Goal: Task Accomplishment & Management: Manage account settings

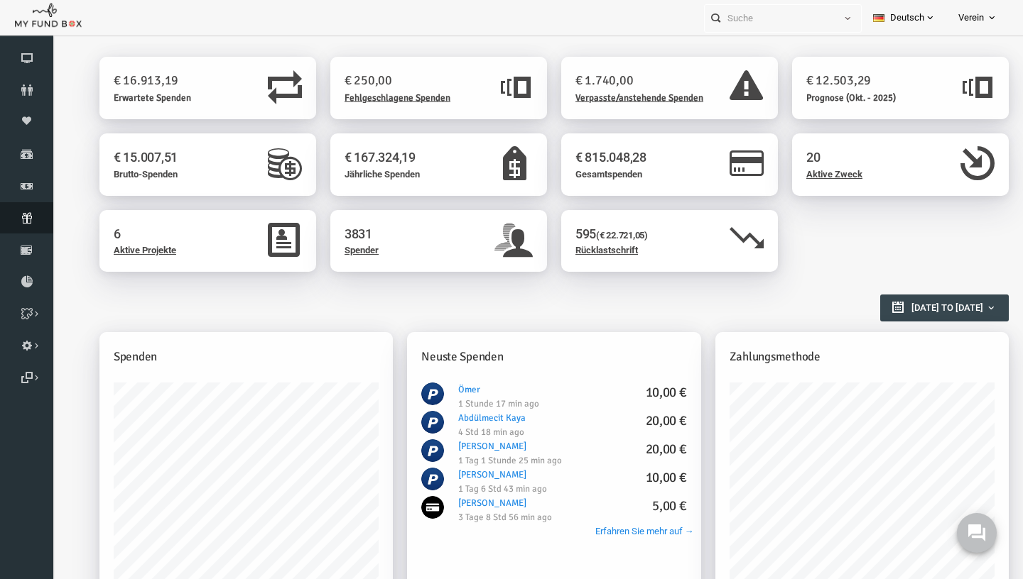
click at [26, 215] on icon at bounding box center [26, 217] width 53 height 11
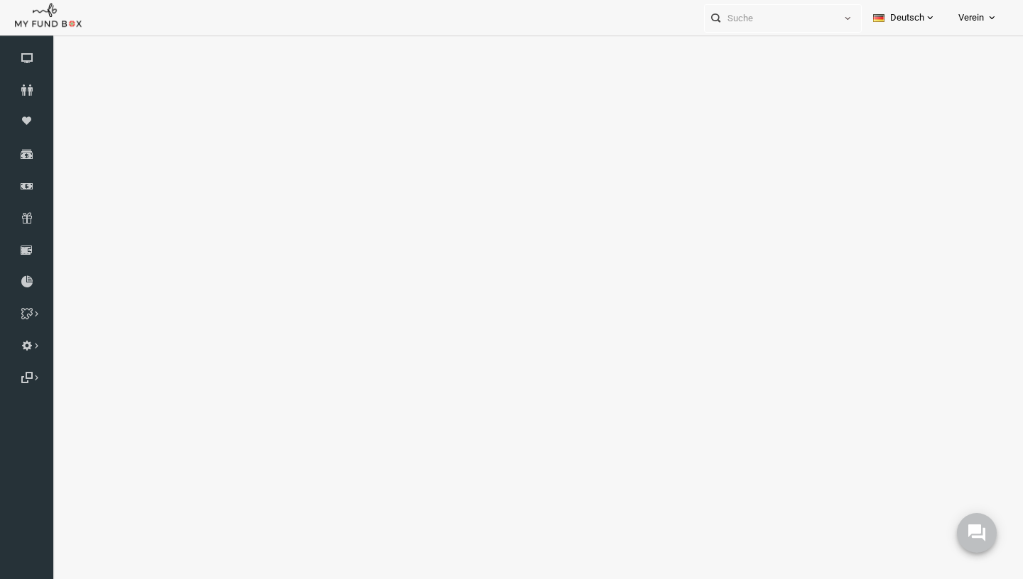
select select "100"
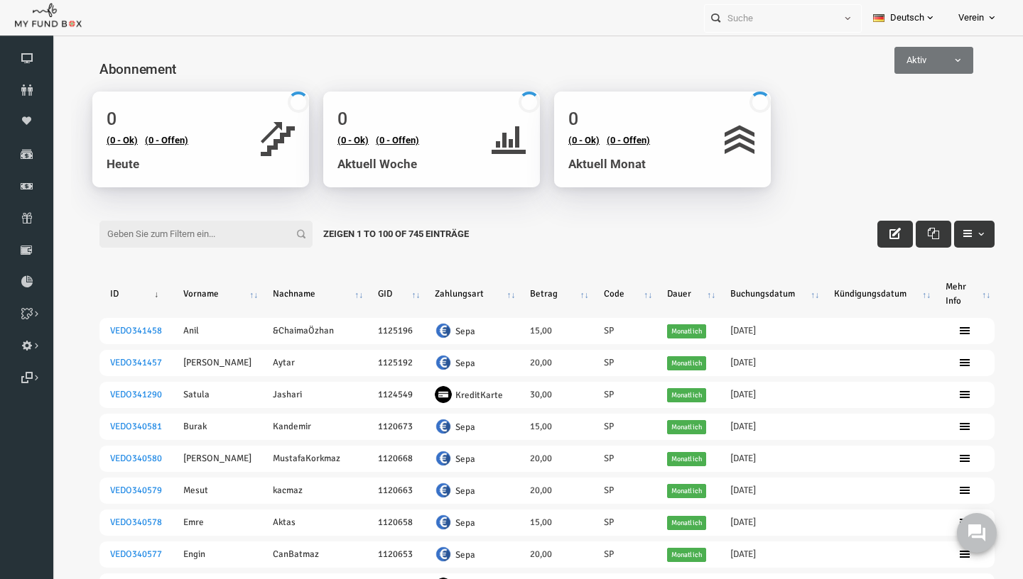
click at [151, 246] on input "Filter:" at bounding box center [186, 234] width 213 height 27
paste input "VEDO296584"
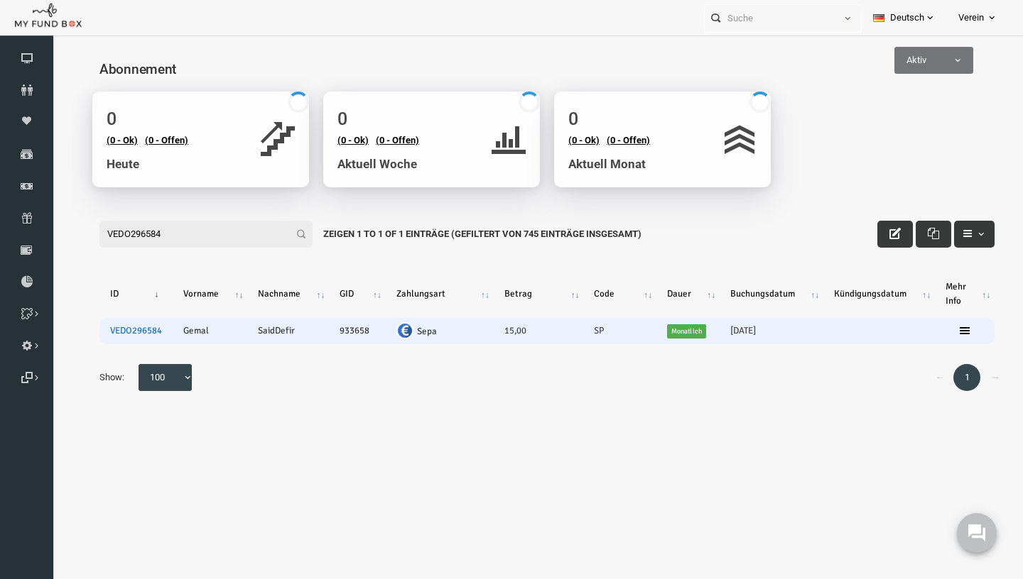
type input "VEDO296584"
click at [111, 332] on link "VEDO296584" at bounding box center [116, 330] width 52 height 11
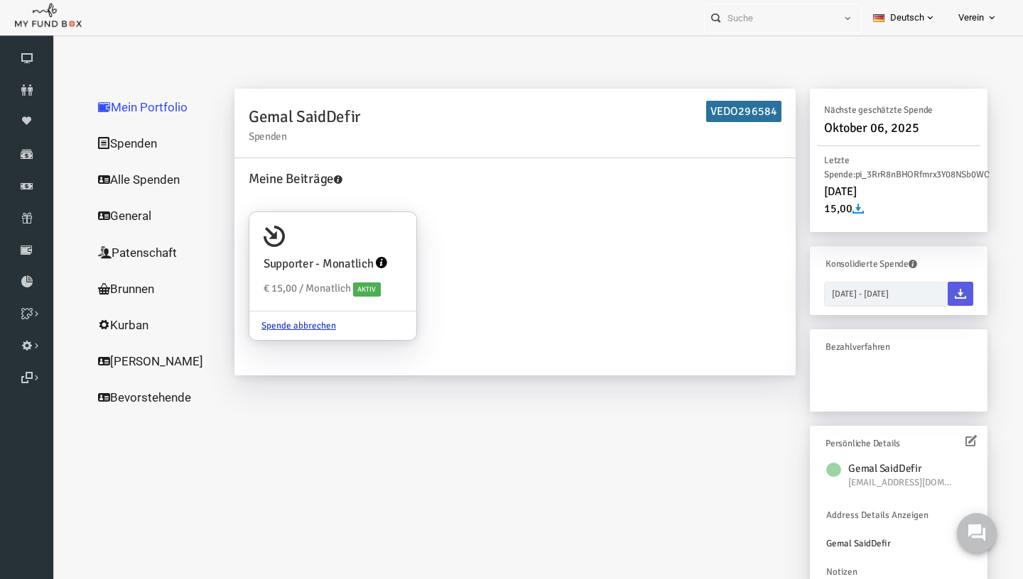
click at [121, 174] on link "Alle Spenden" at bounding box center [136, 179] width 142 height 37
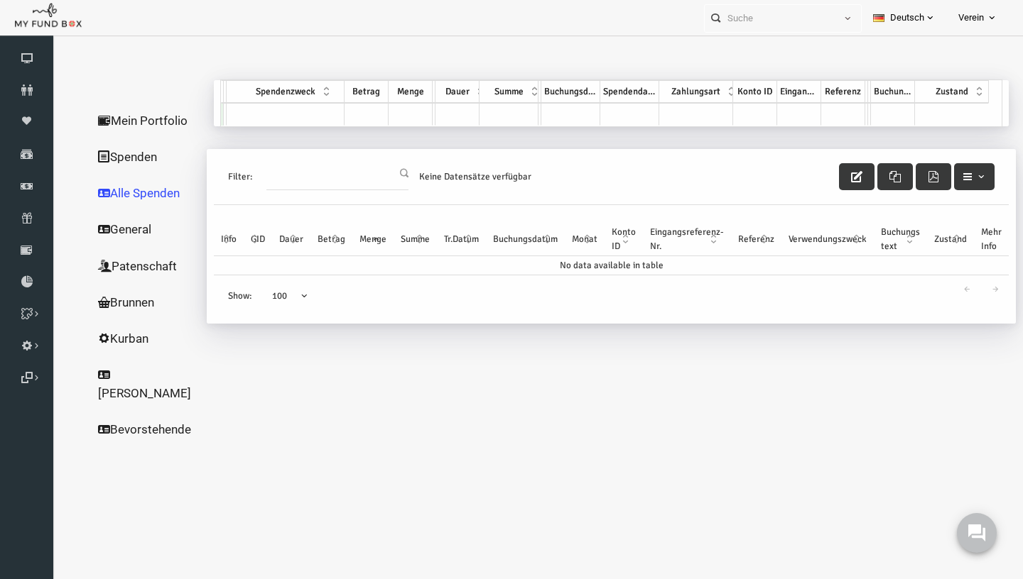
click at [110, 196] on link "Alle Spenden" at bounding box center [129, 193] width 129 height 37
click at [89, 195] on icon at bounding box center [84, 193] width 12 height 12
click at [109, 151] on link "Spenden" at bounding box center [129, 156] width 129 height 37
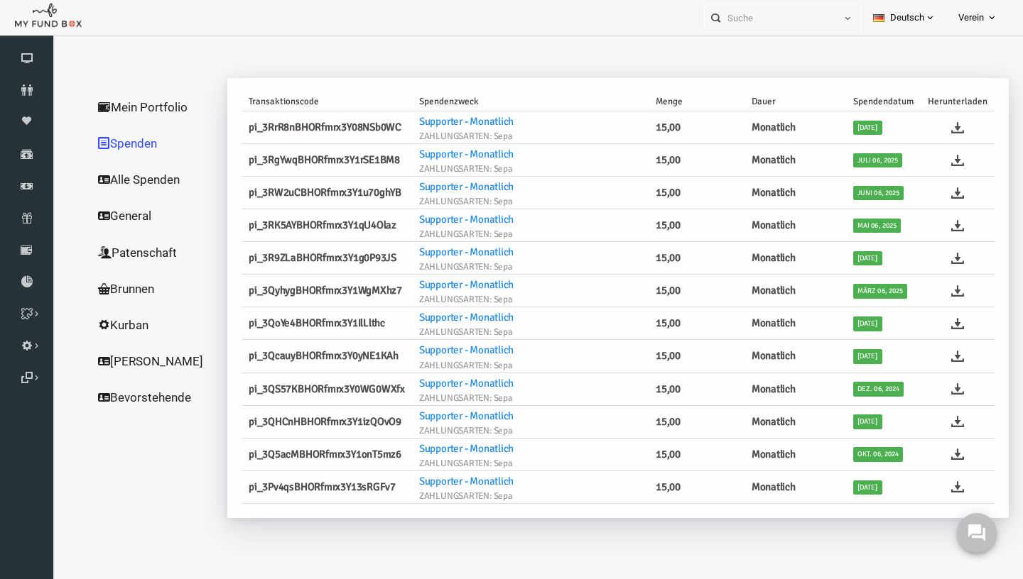
click at [102, 180] on link "Alle Spenden" at bounding box center [136, 179] width 142 height 37
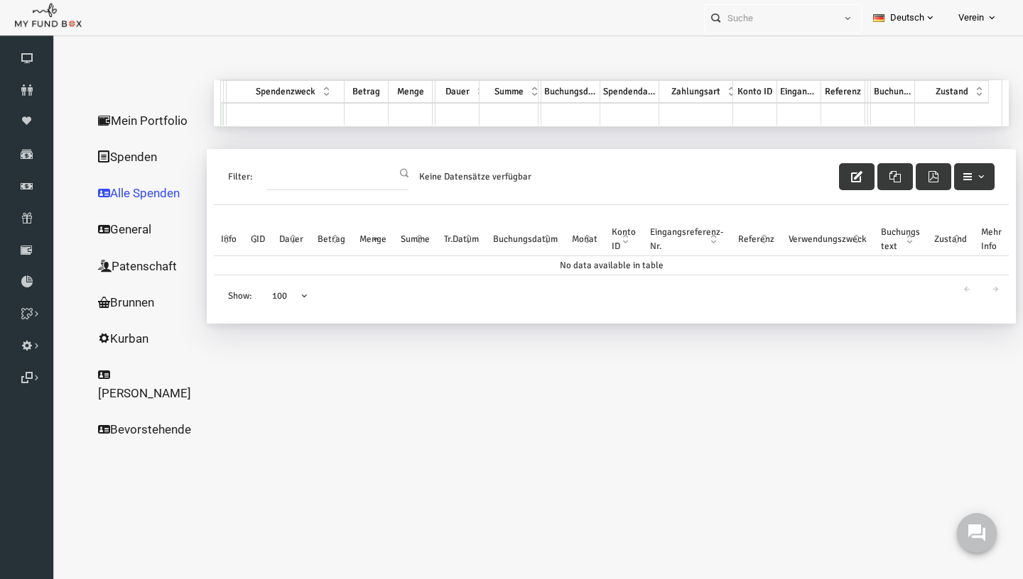
click at [102, 180] on link "Alle Spenden" at bounding box center [129, 193] width 129 height 37
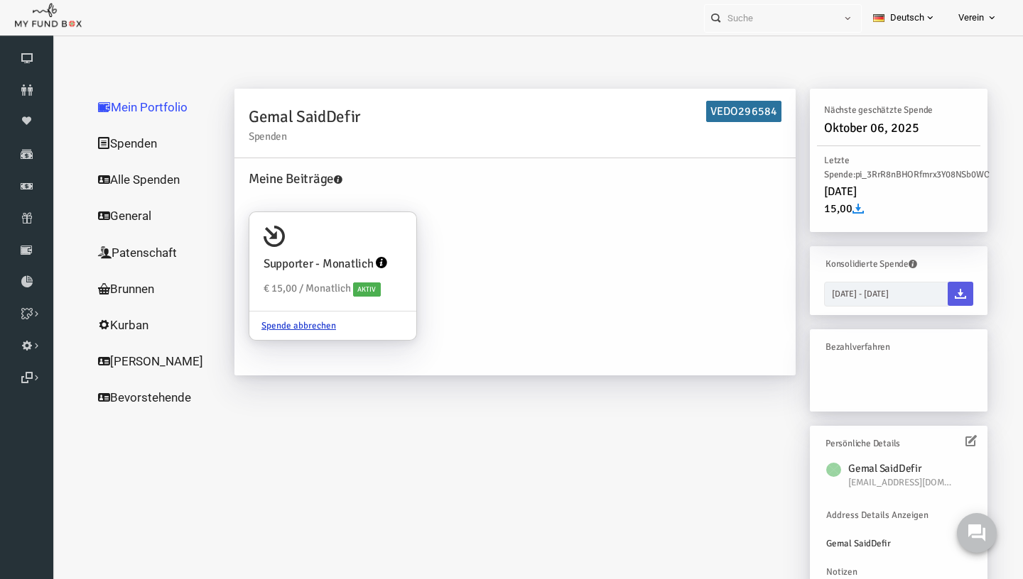
click at [152, 180] on link "Alle Spenden" at bounding box center [136, 179] width 142 height 37
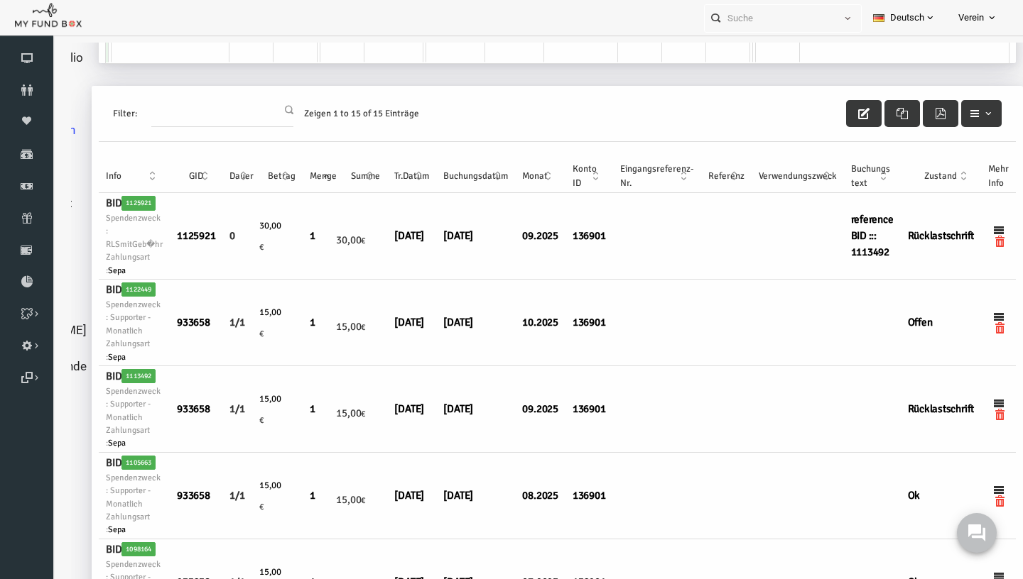
scroll to position [60, 109]
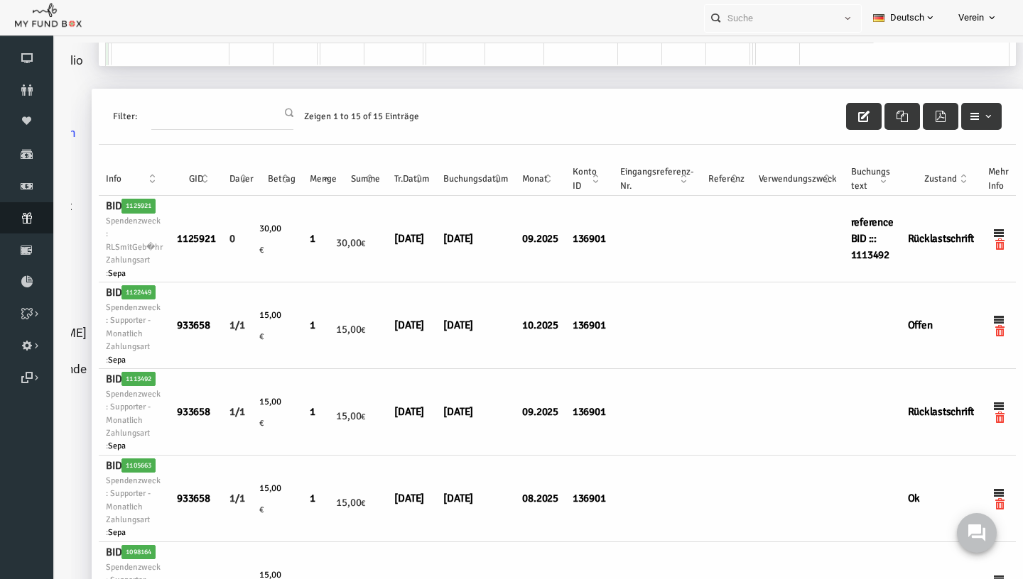
click at [33, 212] on link "Abonnement" at bounding box center [26, 217] width 53 height 31
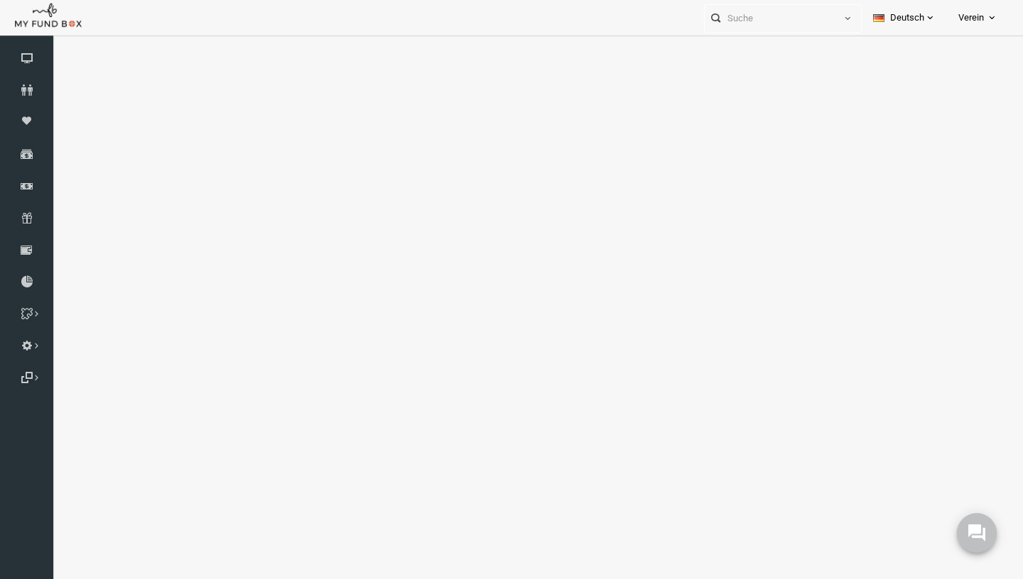
select select "100"
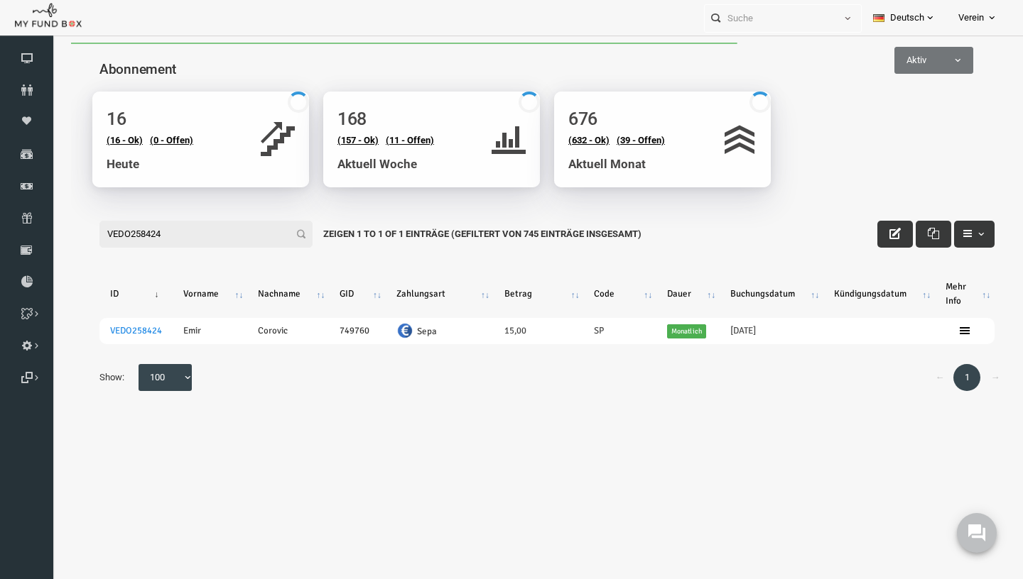
scroll to position [0, 0]
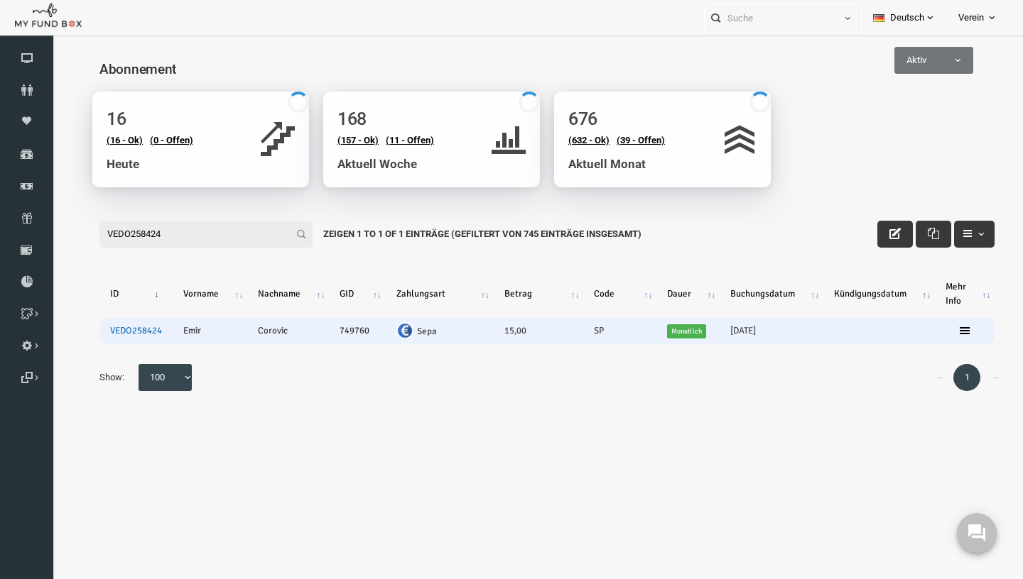
type input "VEDO258424"
click at [116, 331] on link "VEDO258424" at bounding box center [116, 330] width 52 height 11
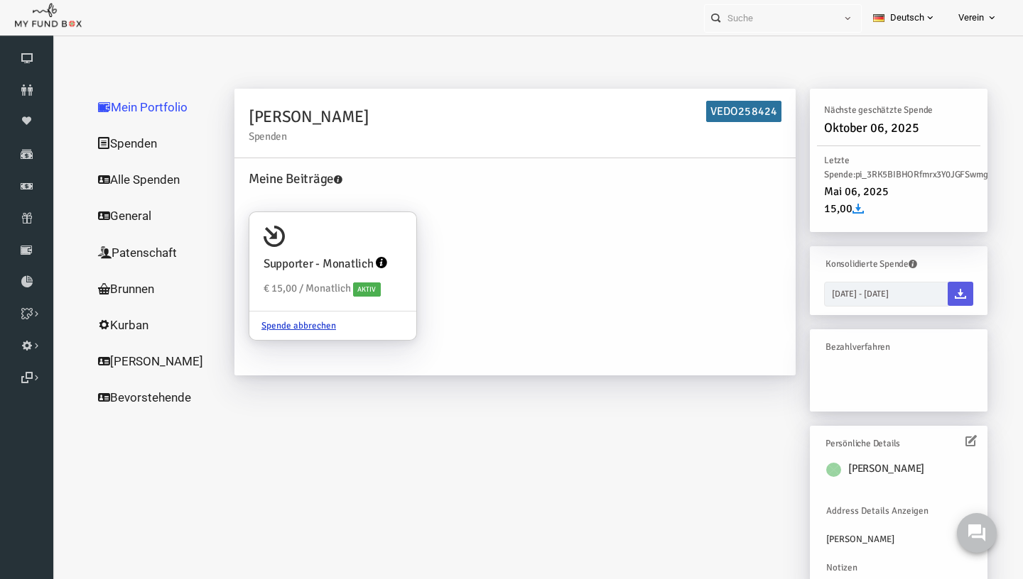
scroll to position [47, 0]
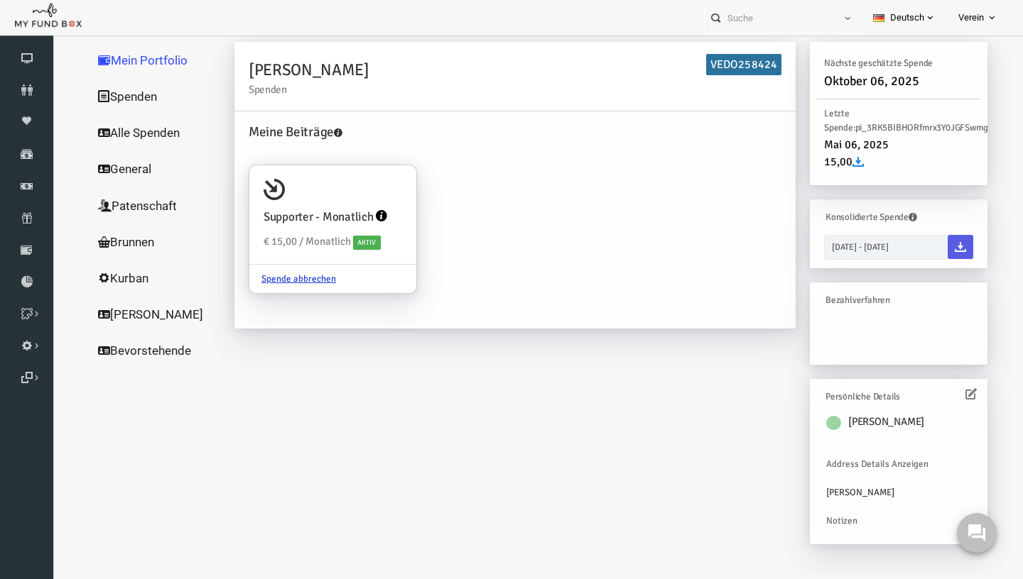
click at [864, 473] on div "Emir Corovic Address Details Anzeigen Emir Corovic Notizen" at bounding box center [878, 471] width 163 height 131
click at [943, 396] on h6 "Persönliche Details" at bounding box center [875, 397] width 141 height 14
click at [944, 396] on h6 "Persönliche Details" at bounding box center [875, 397] width 141 height 14
click at [950, 395] on icon at bounding box center [950, 393] width 11 height 11
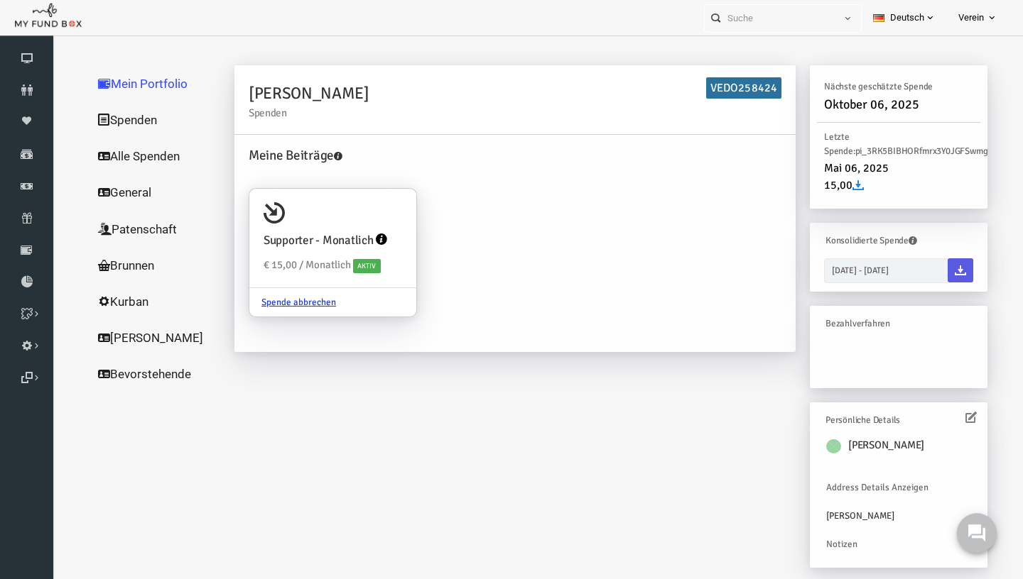
scroll to position [0, 0]
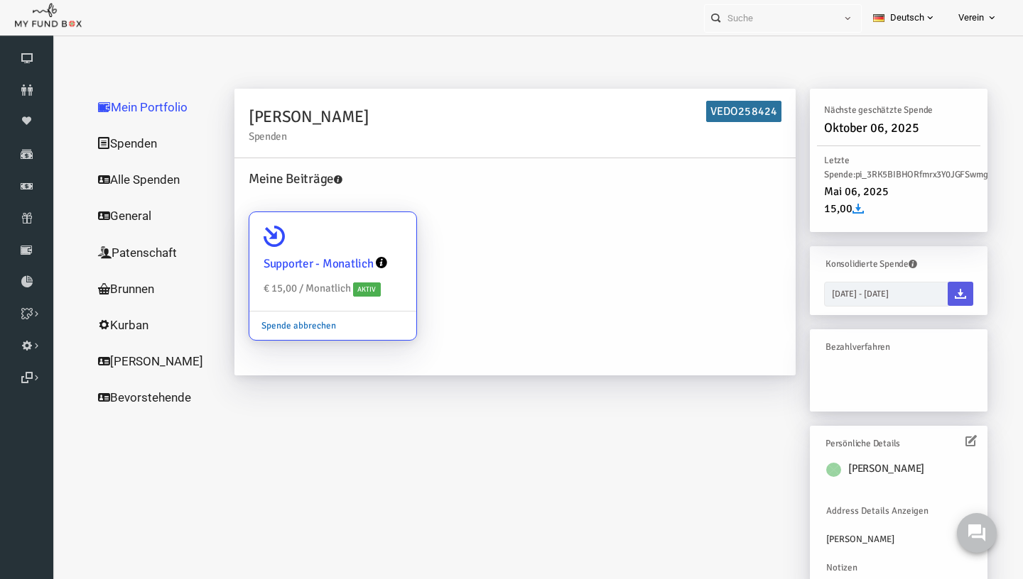
click at [286, 328] on link "Spende abbrechen" at bounding box center [278, 325] width 99 height 27
click at [364, 246] on input "Supporter - Monatlich € 15,00 / Monatlich Aktiv Spende abbrechen" at bounding box center [378, 232] width 28 height 28
radio input "true"
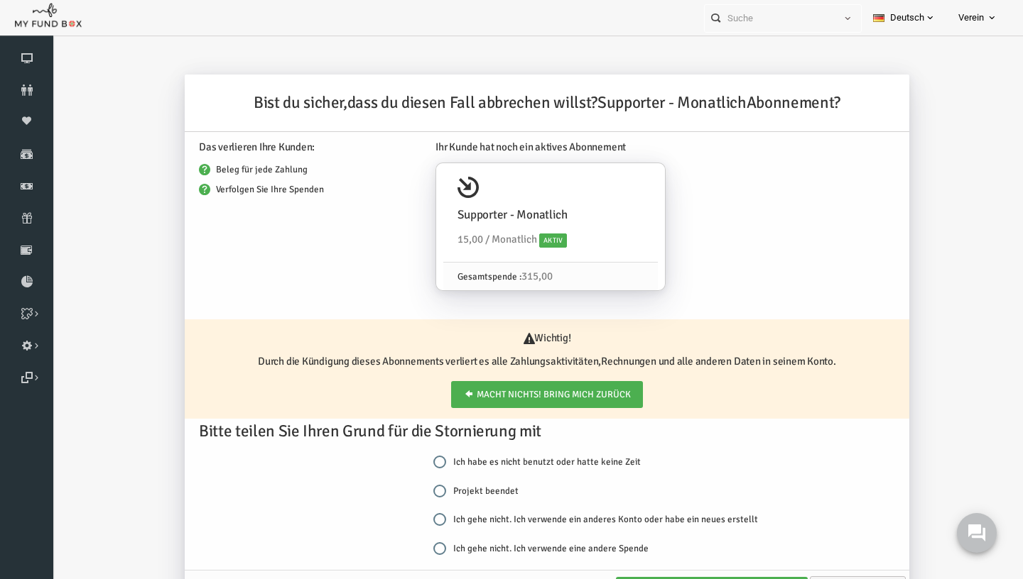
click at [482, 489] on label "Projekt beendet" at bounding box center [455, 491] width 85 height 14
click at [426, 489] on input "Projekt beendet" at bounding box center [419, 491] width 13 height 13
radio input "true"
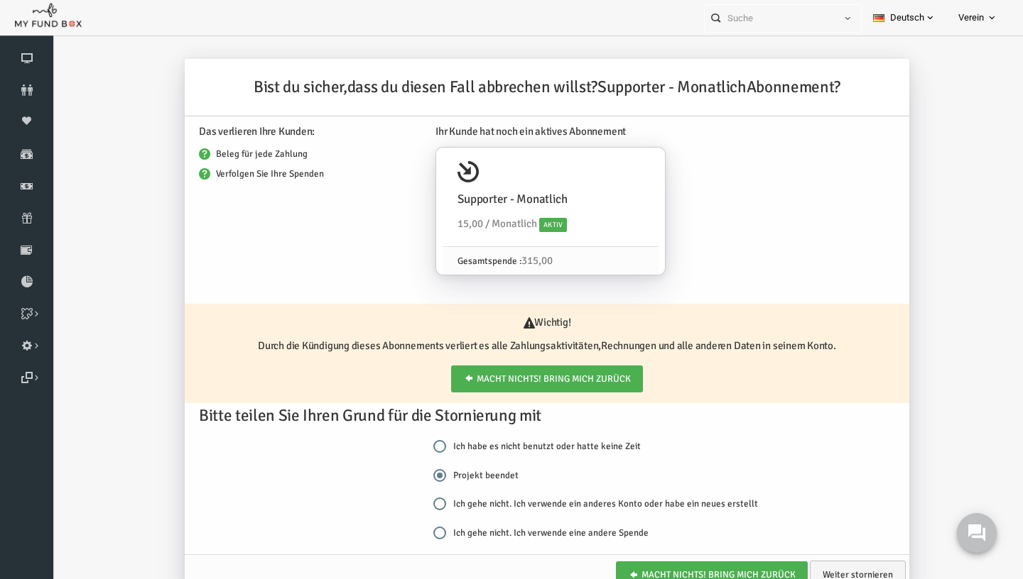
scroll to position [47, 0]
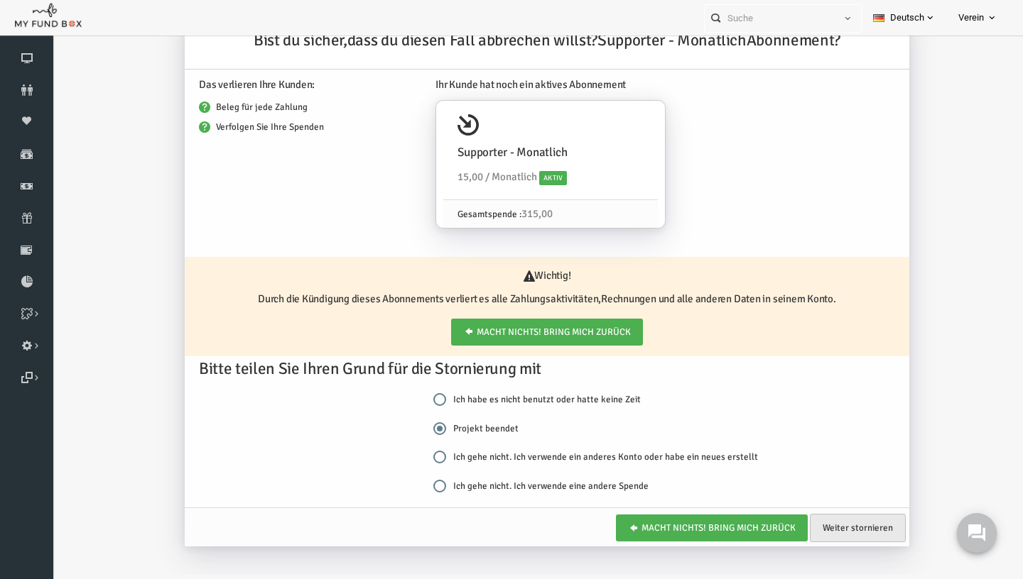
click at [835, 537] on link "Weiter stornieren" at bounding box center [838, 528] width 96 height 28
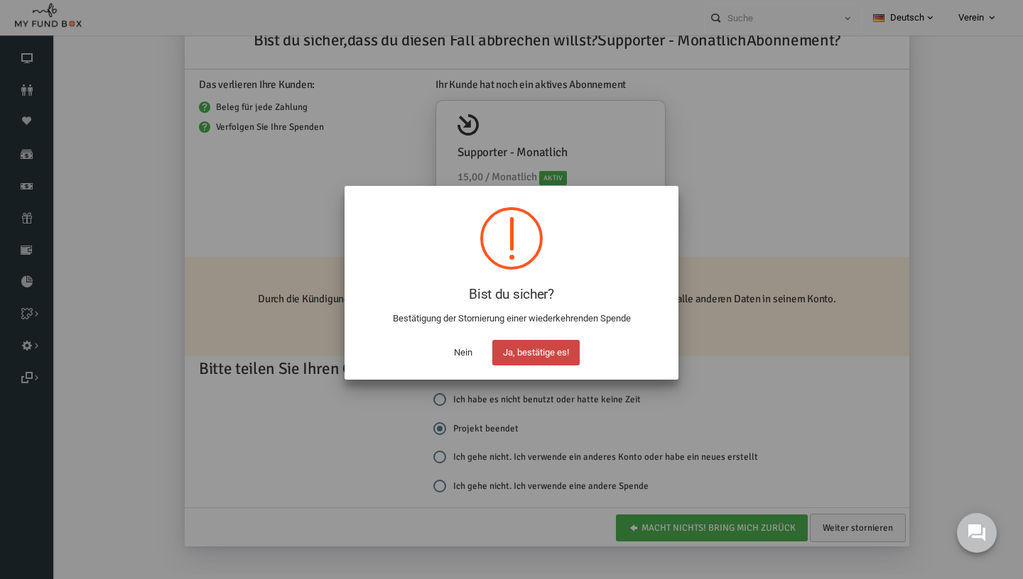
click at [533, 344] on button "Ja, bestätige es!" at bounding box center [535, 353] width 87 height 26
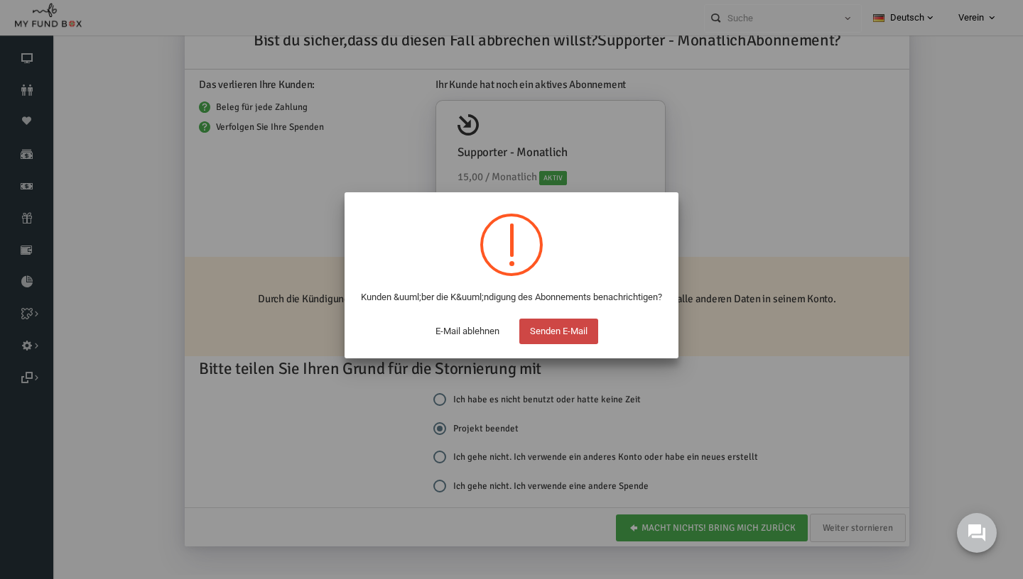
click at [535, 344] on button "Senden E-Mail" at bounding box center [558, 332] width 79 height 26
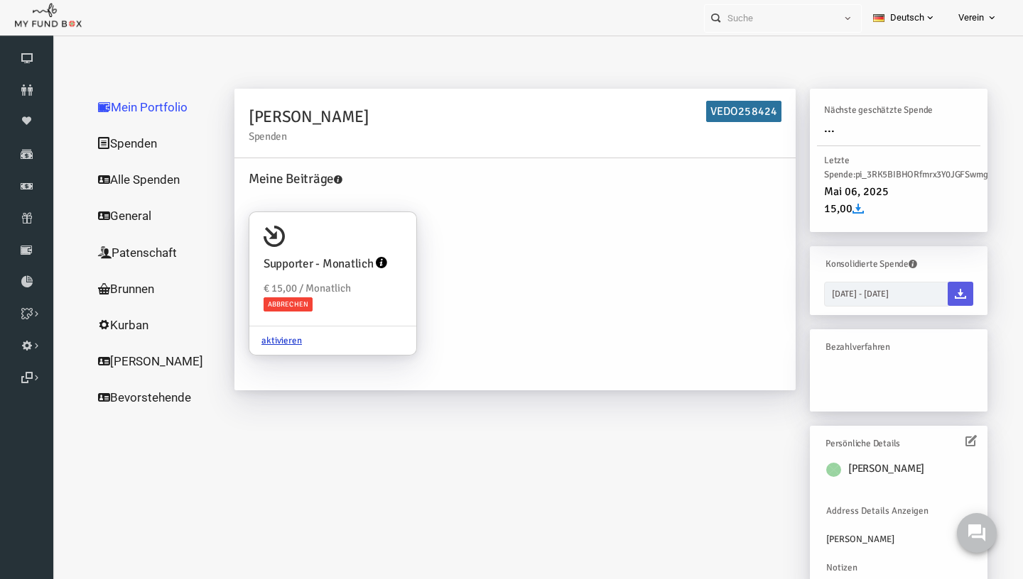
scroll to position [0, 0]
click at [25, 207] on link "Abonnement" at bounding box center [26, 217] width 53 height 31
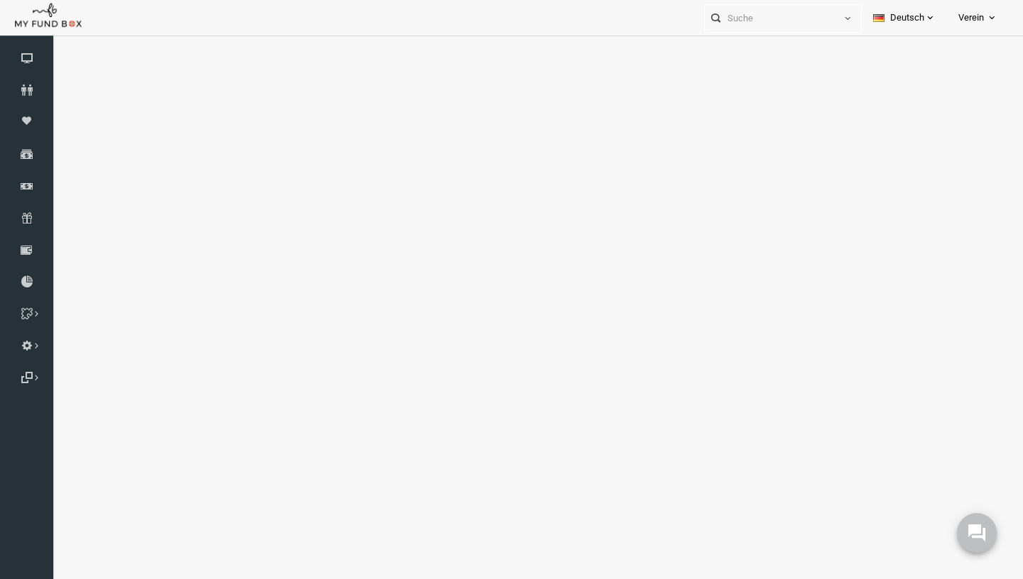
select select "100"
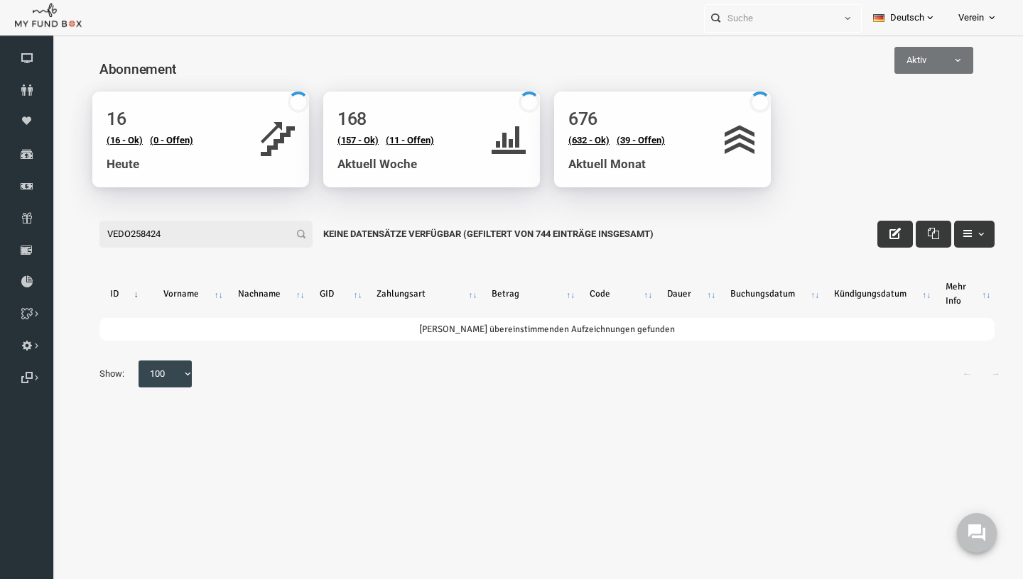
click at [188, 227] on input "VEDO258424" at bounding box center [186, 234] width 213 height 27
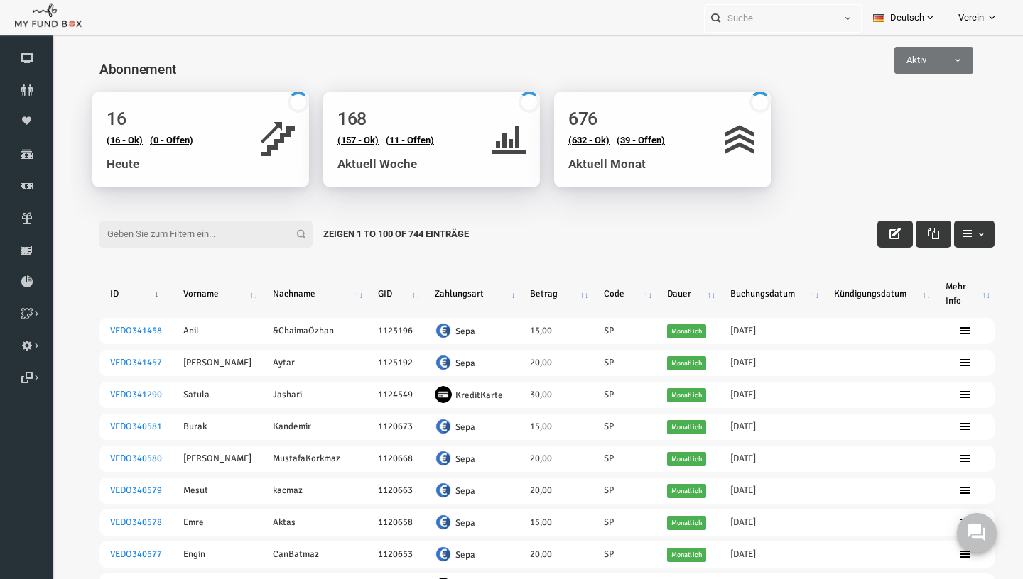
click at [920, 82] on div "Abonnement" at bounding box center [526, 67] width 923 height 49
click at [927, 44] on div "Alle Aktiv Inaktiv Aktiv" at bounding box center [949, 58] width 79 height 31
click at [923, 58] on span "Aktiv" at bounding box center [913, 60] width 77 height 14
select select "all"
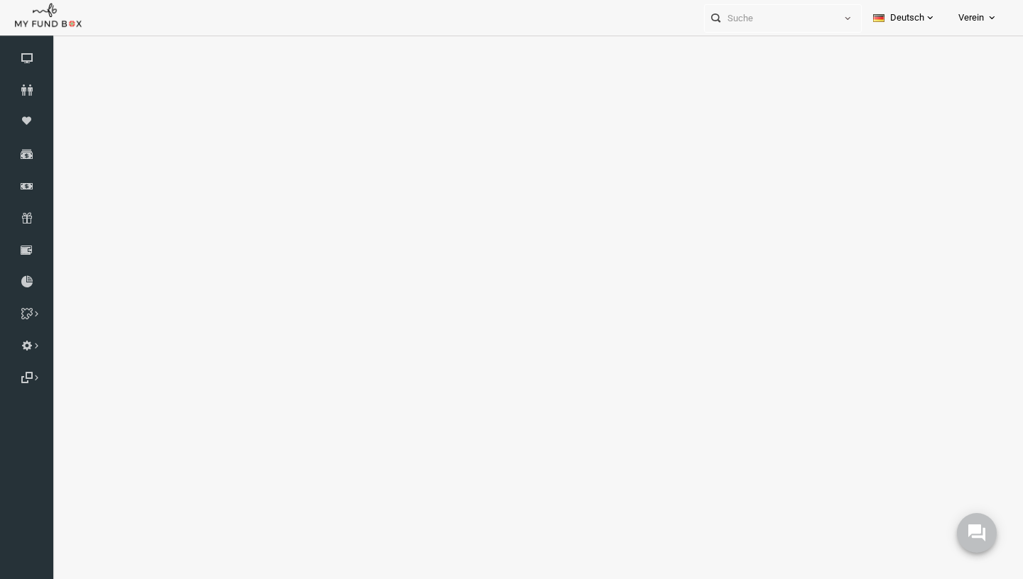
select select "100"
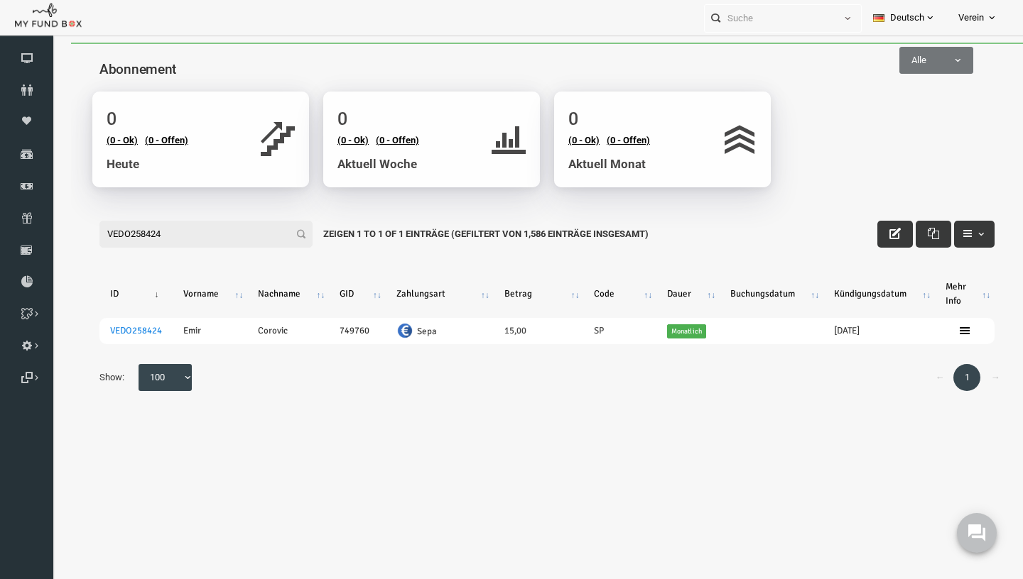
click at [190, 241] on input "VEDO258424" at bounding box center [186, 234] width 213 height 27
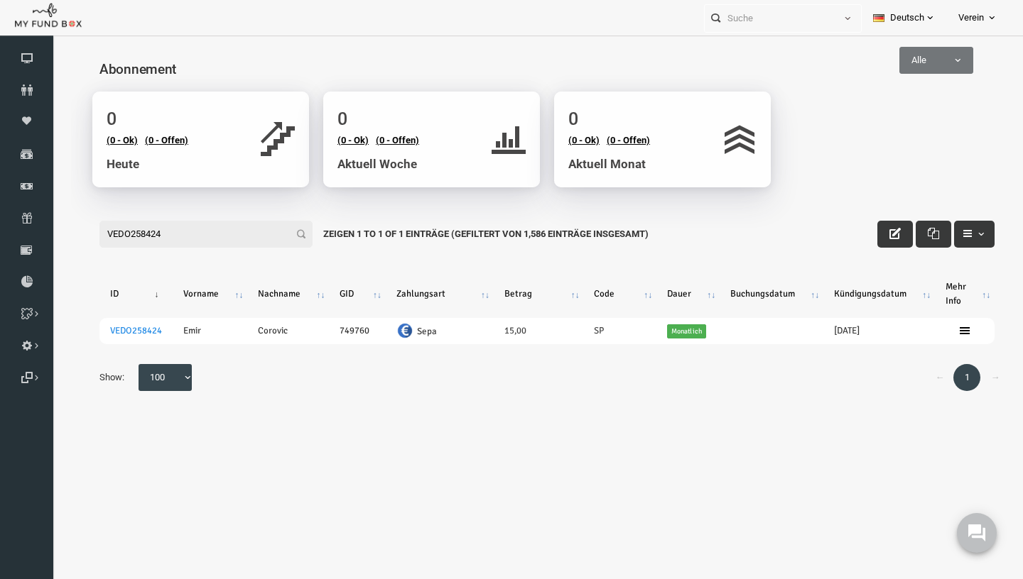
click at [190, 241] on input "VEDO258424" at bounding box center [186, 234] width 213 height 27
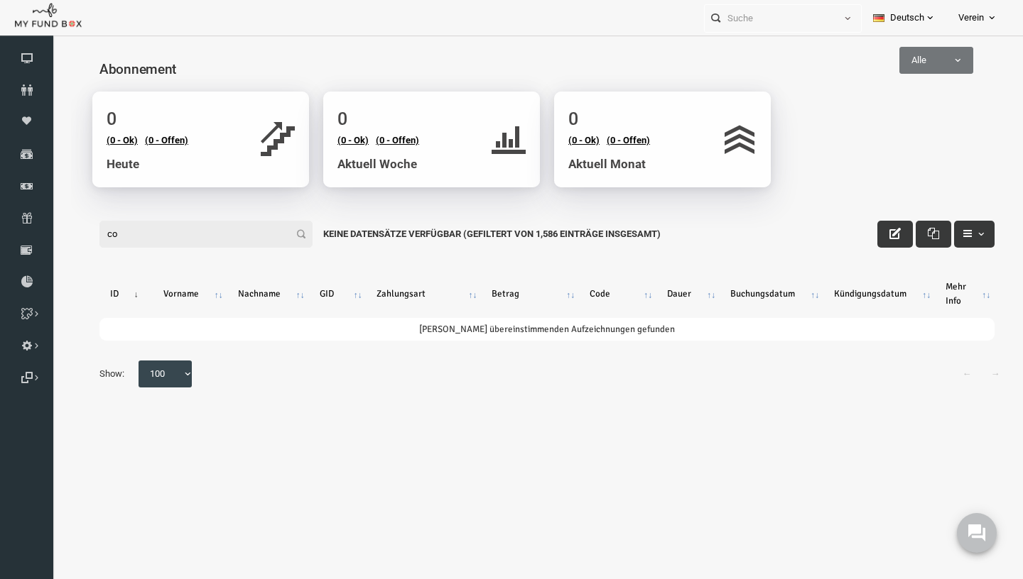
type input "c"
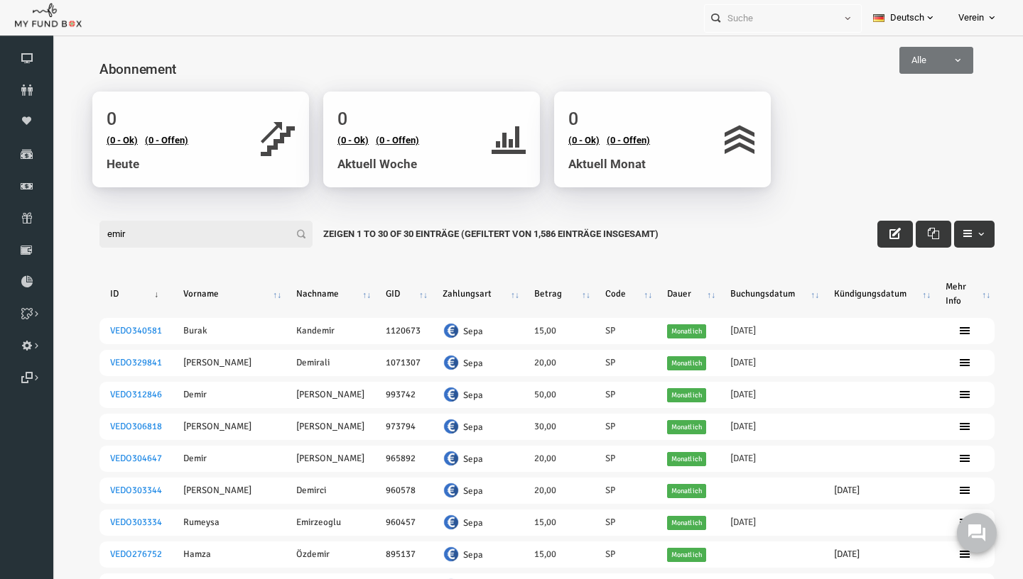
click at [139, 229] on input "emir" at bounding box center [186, 234] width 213 height 27
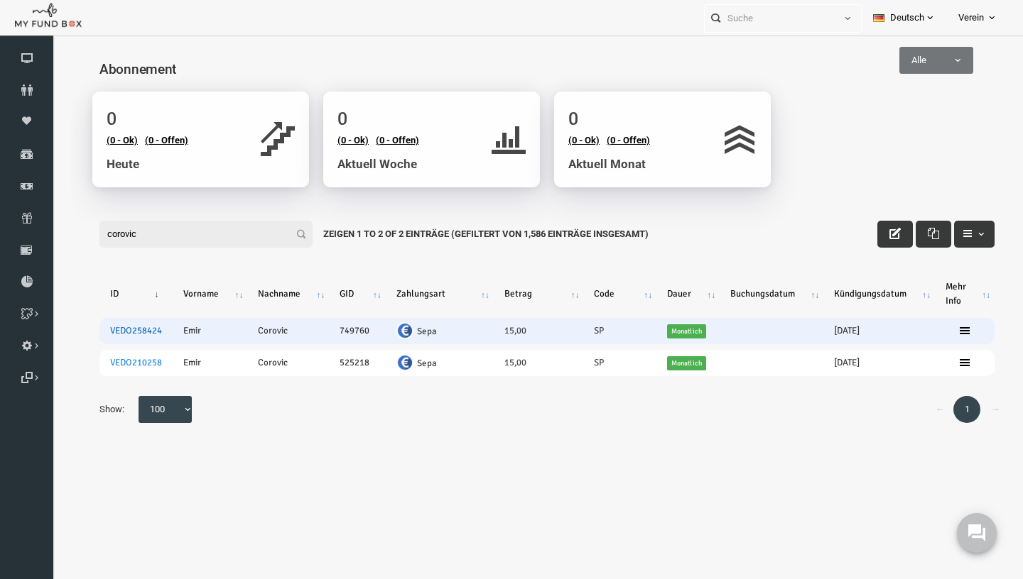
type input "corovic"
click at [118, 337] on link "VEDO258424" at bounding box center [116, 330] width 52 height 11
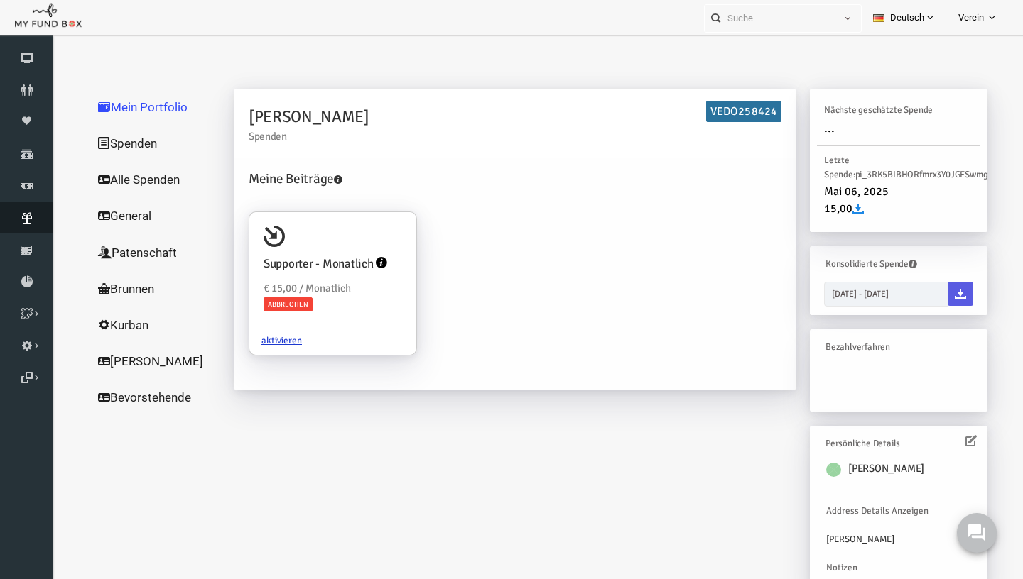
click at [26, 219] on icon at bounding box center [26, 217] width 53 height 11
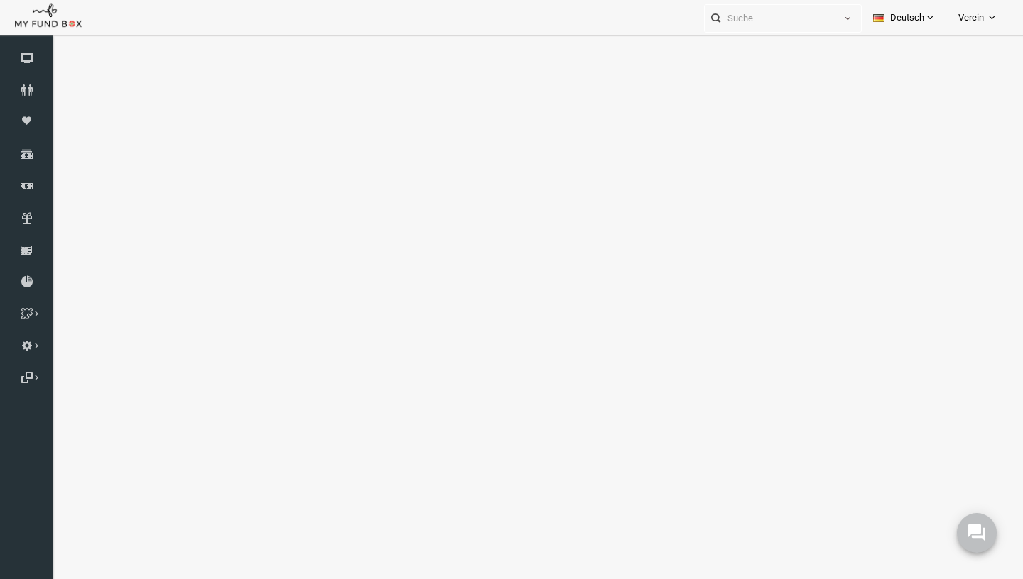
select select "100"
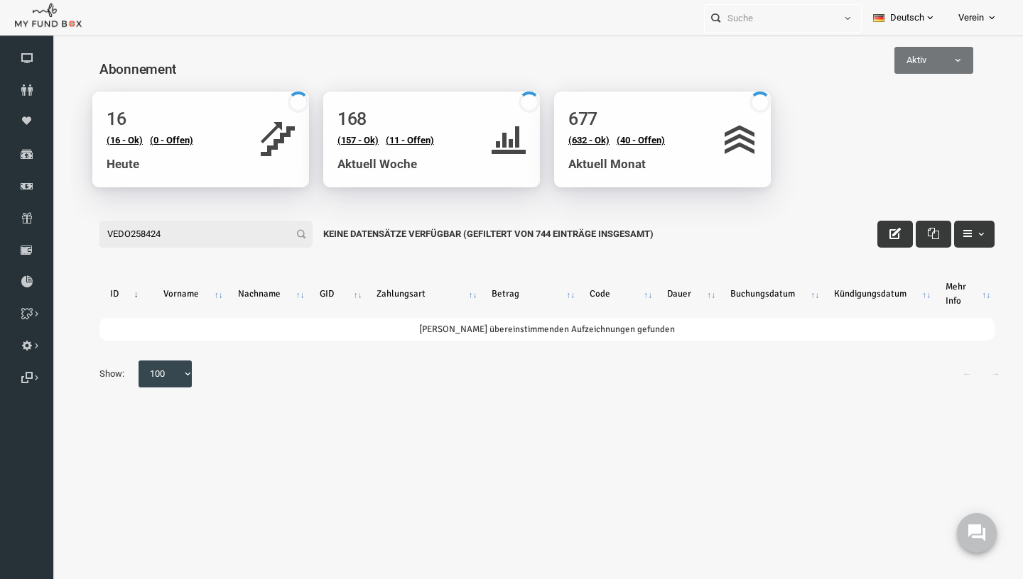
type input "VEDO258424"
click at [917, 72] on span "Aktiv" at bounding box center [913, 60] width 79 height 27
select select "all"
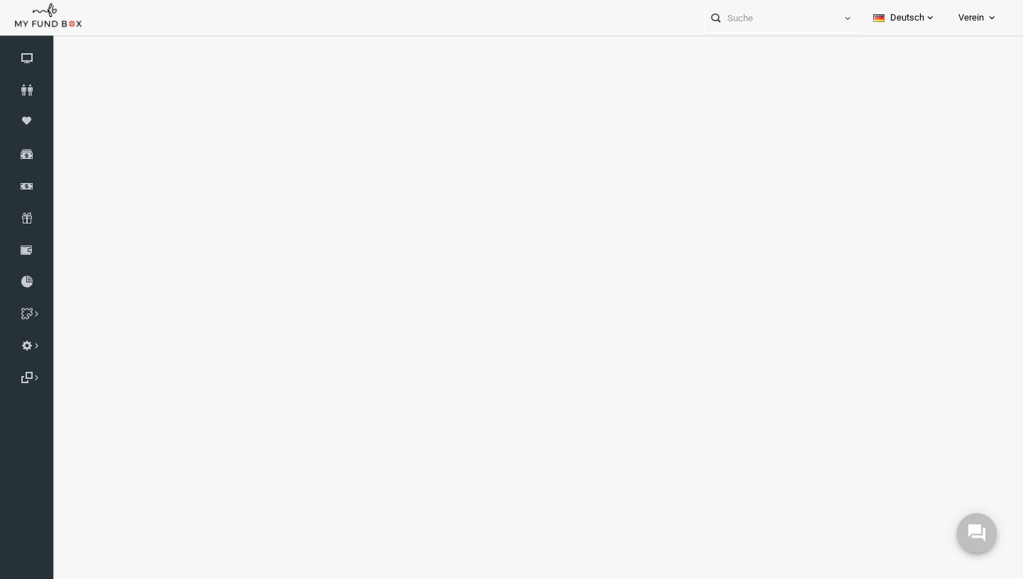
select select "100"
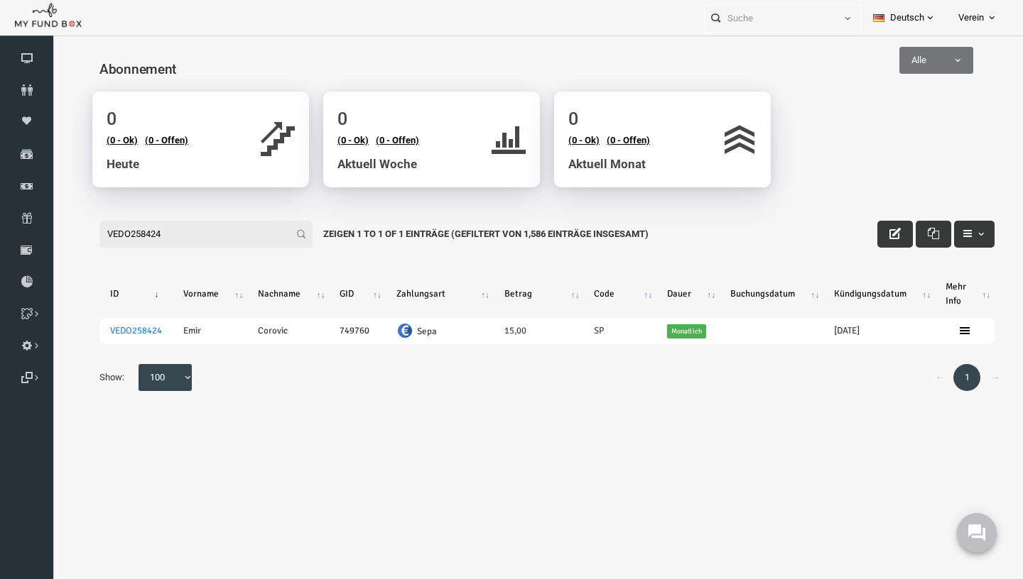
type input "VEDO258424"
